Goal: Information Seeking & Learning: Learn about a topic

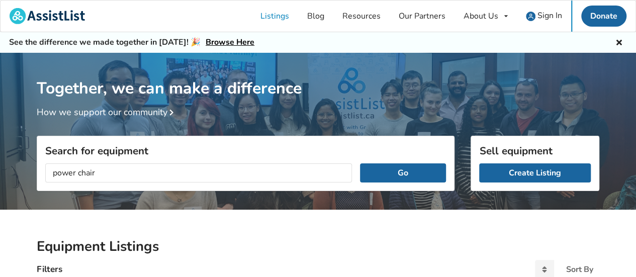
type input "power chair"
click at [360, 163] on button "Go" at bounding box center [403, 172] width 86 height 19
click at [404, 174] on button "Go" at bounding box center [403, 172] width 86 height 19
click at [407, 173] on button "Go" at bounding box center [403, 172] width 86 height 19
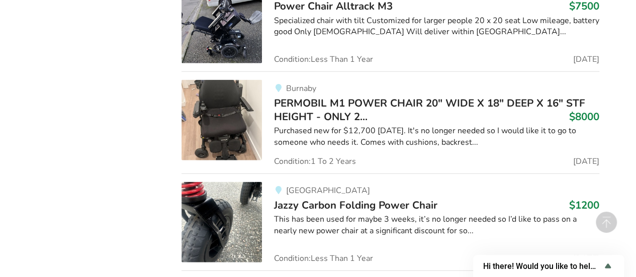
scroll to position [1232, 0]
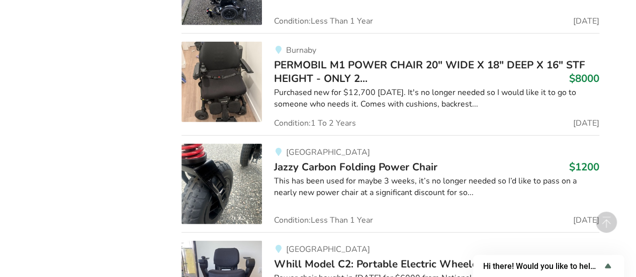
click at [316, 167] on span "Jazzy Carbon Folding Power Chair" at bounding box center [355, 167] width 163 height 14
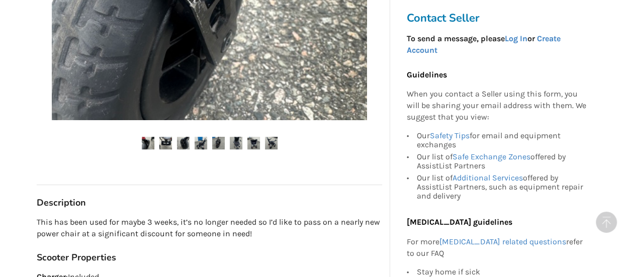
scroll to position [402, 0]
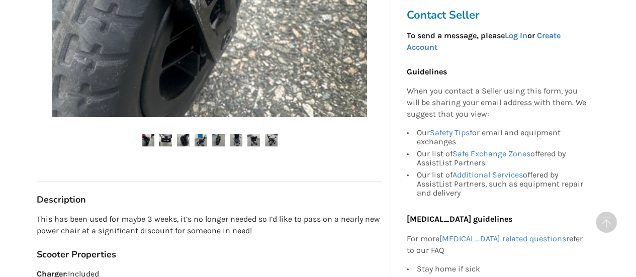
click at [163, 141] on img at bounding box center [165, 140] width 13 height 13
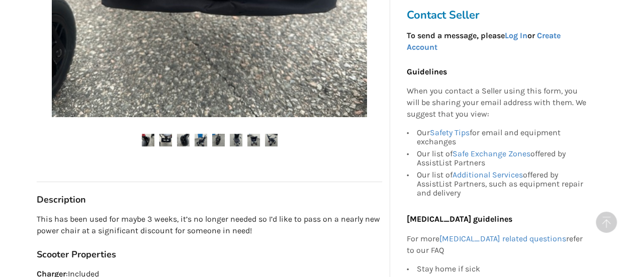
click at [203, 140] on img at bounding box center [200, 140] width 13 height 13
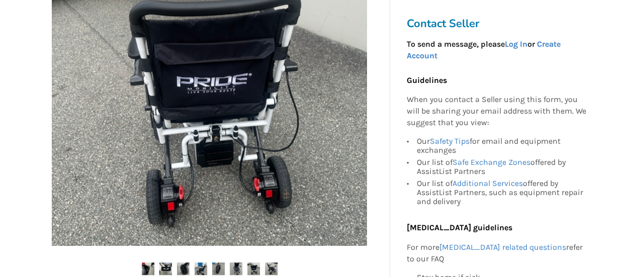
scroll to position [302, 0]
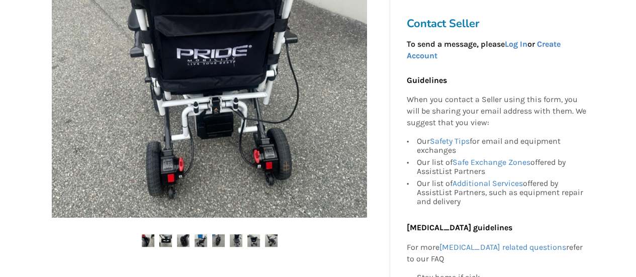
click at [232, 240] on img at bounding box center [236, 240] width 13 height 13
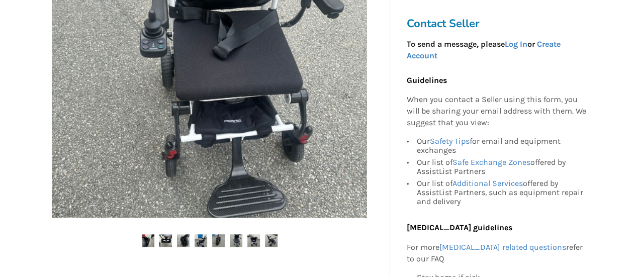
click at [254, 242] on img at bounding box center [253, 240] width 13 height 13
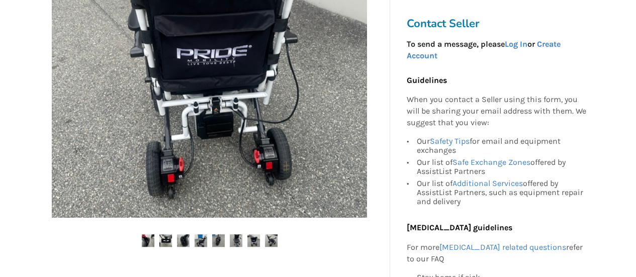
click at [275, 242] on img at bounding box center [271, 240] width 13 height 13
